Goal: Task Accomplishment & Management: Manage account settings

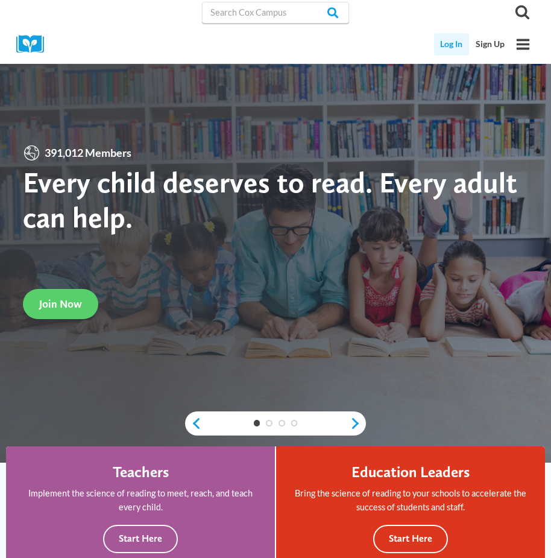
click at [449, 47] on link "Log In" at bounding box center [452, 44] width 36 height 22
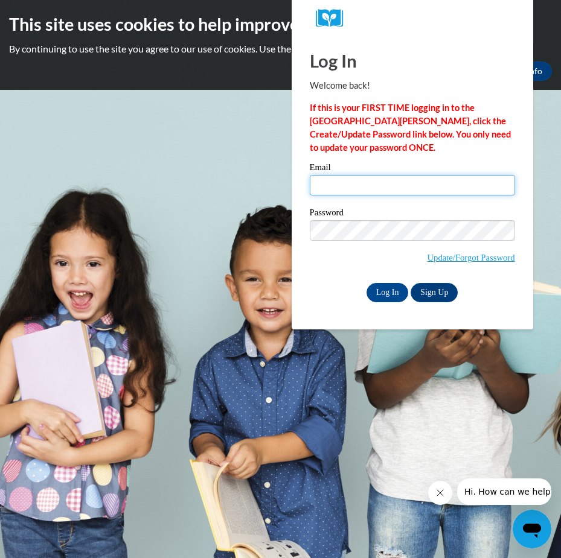
click at [366, 180] on input "Email" at bounding box center [412, 185] width 205 height 21
type input "[EMAIL_ADDRESS][DOMAIN_NAME]"
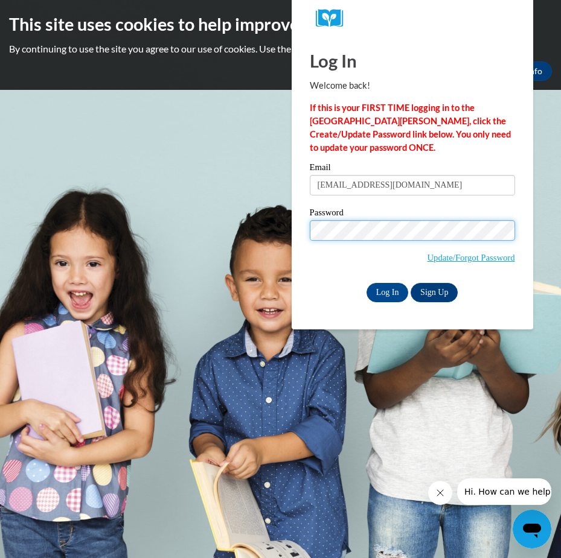
click at [366, 283] on input "Log In" at bounding box center [387, 292] width 42 height 19
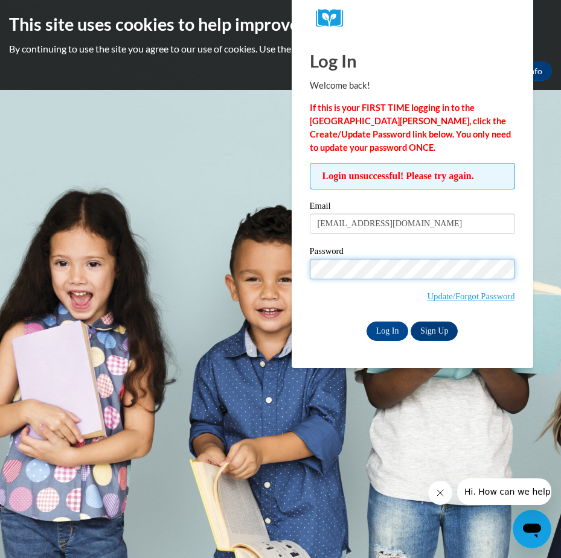
click at [366, 322] on input "Log In" at bounding box center [387, 331] width 42 height 19
